Goal: Information Seeking & Learning: Learn about a topic

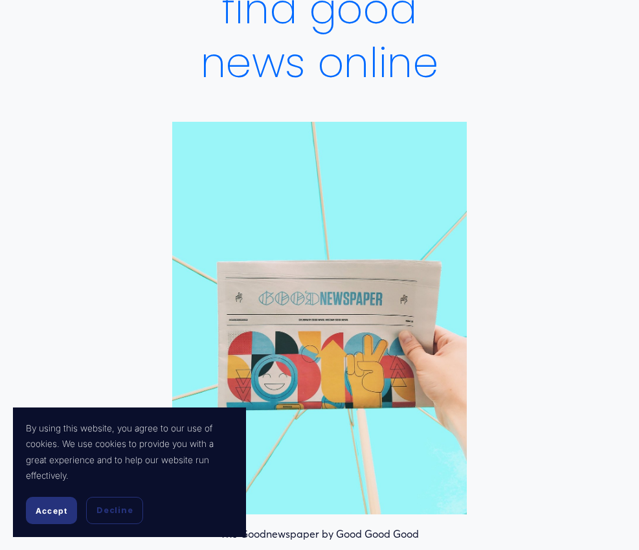
scroll to position [259, 0]
click at [52, 517] on button "Accept" at bounding box center [51, 510] width 51 height 27
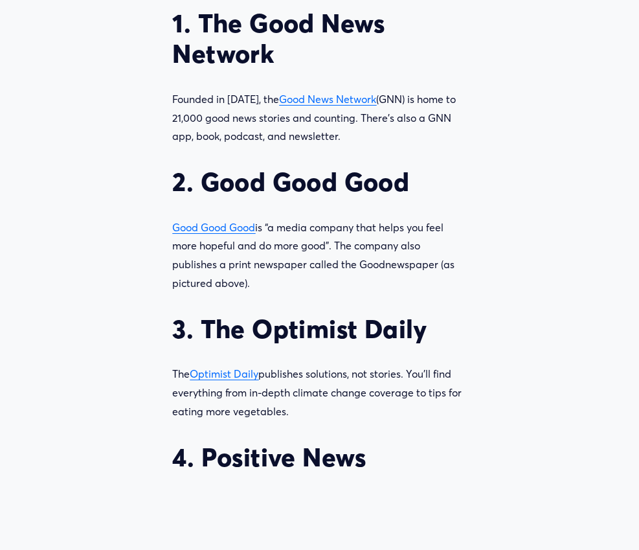
scroll to position [1037, 0]
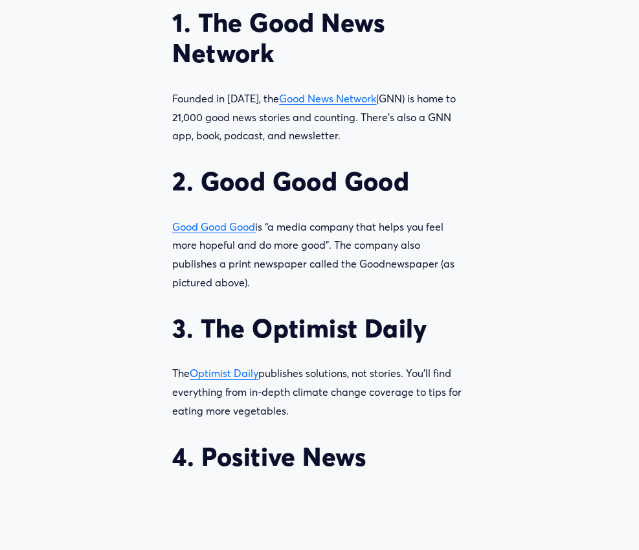
click at [229, 273] on p "Good Good Good is “a media company that helps you feel more hopeful and do more…" at bounding box center [319, 255] width 294 height 75
click at [227, 233] on span "Good Good Good" at bounding box center [213, 226] width 83 height 13
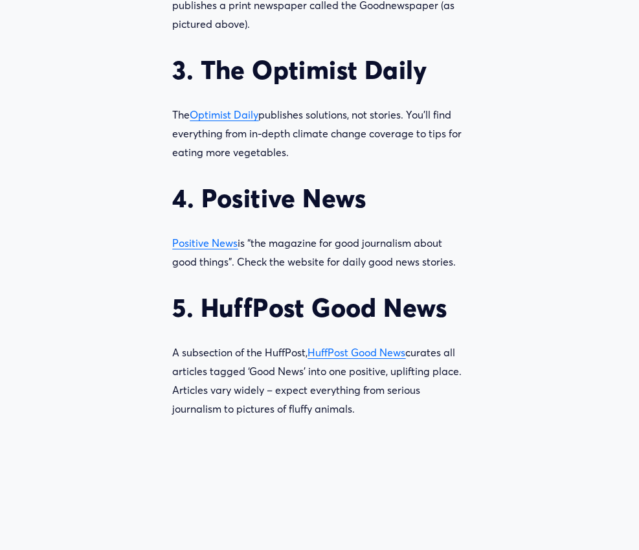
scroll to position [1296, 0]
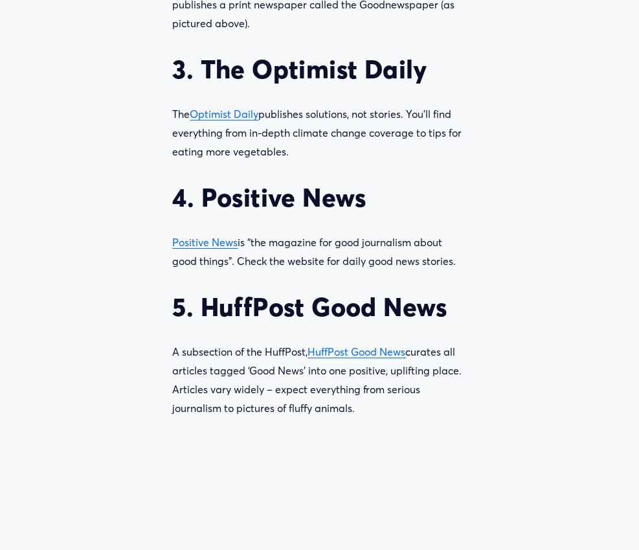
click at [233, 121] on span "Optimist Daily" at bounding box center [224, 114] width 69 height 13
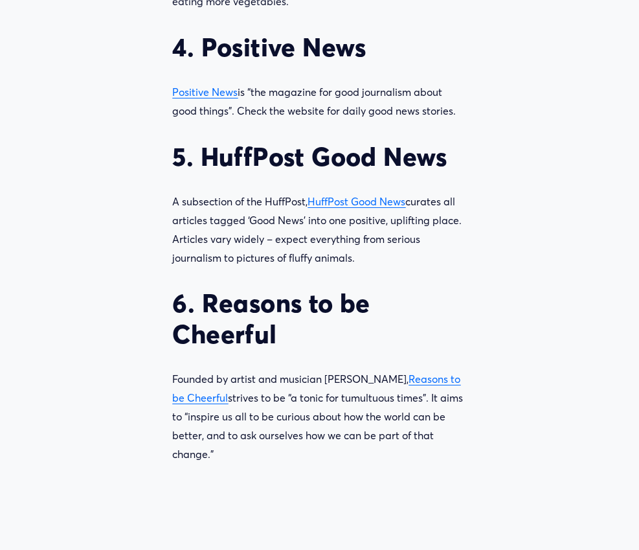
scroll to position [1490, 0]
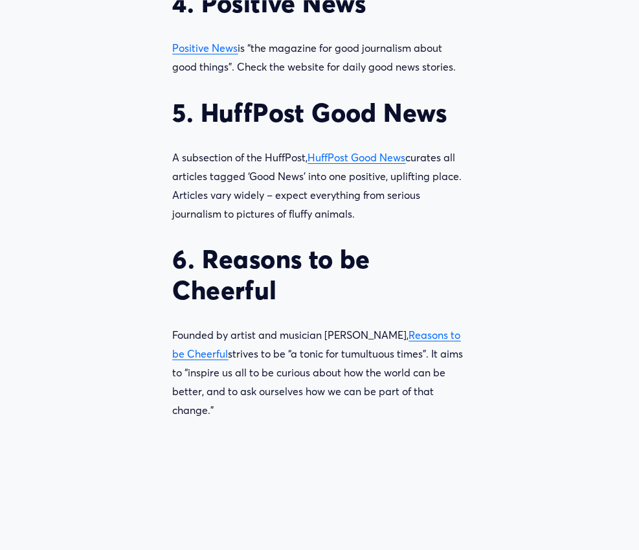
click at [373, 164] on span "HuffPost Good News" at bounding box center [357, 157] width 98 height 13
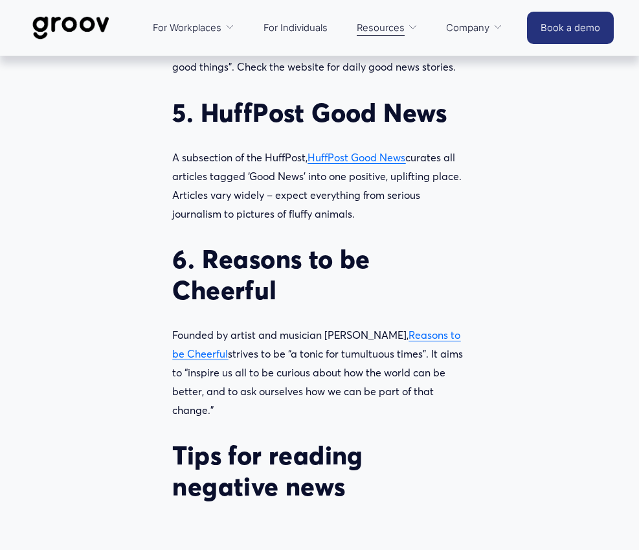
scroll to position [1555, 0]
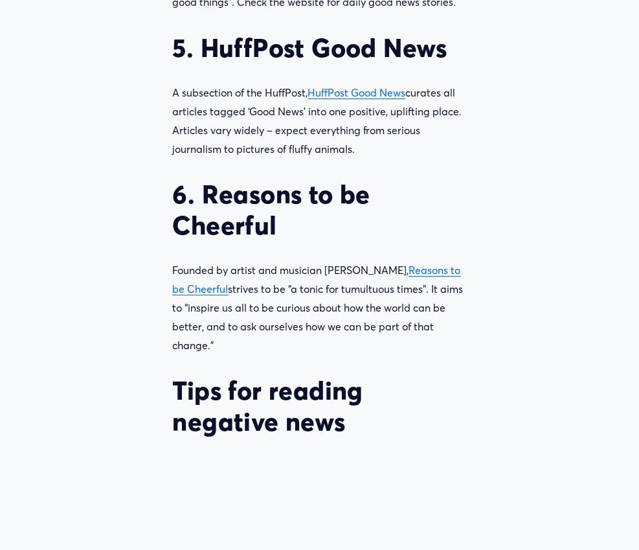
click at [417, 295] on span "Reasons to be Cheerful" at bounding box center [316, 280] width 288 height 32
